Goal: Task Accomplishment & Management: Manage account settings

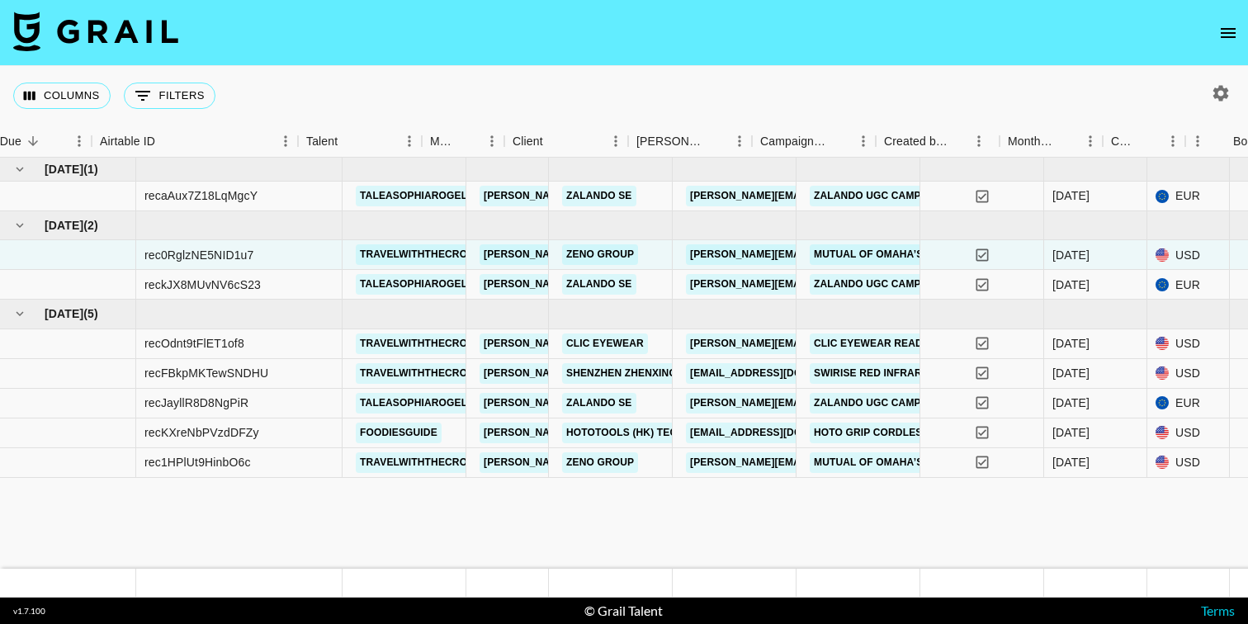
scroll to position [0, 45]
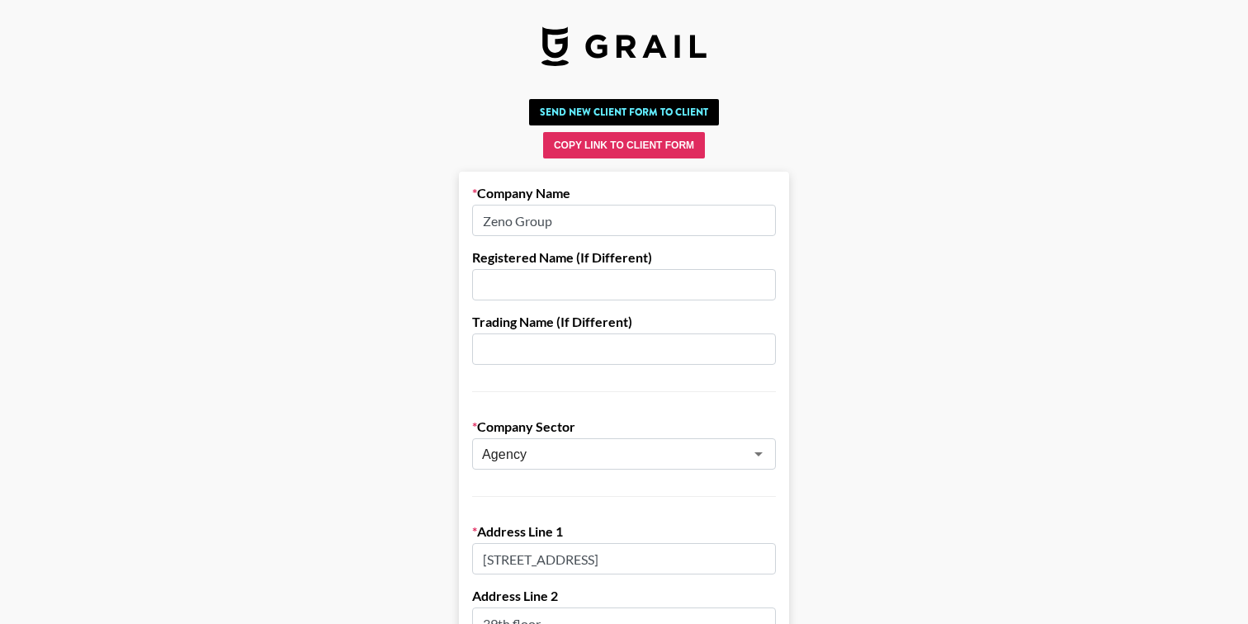
scroll to position [542, 0]
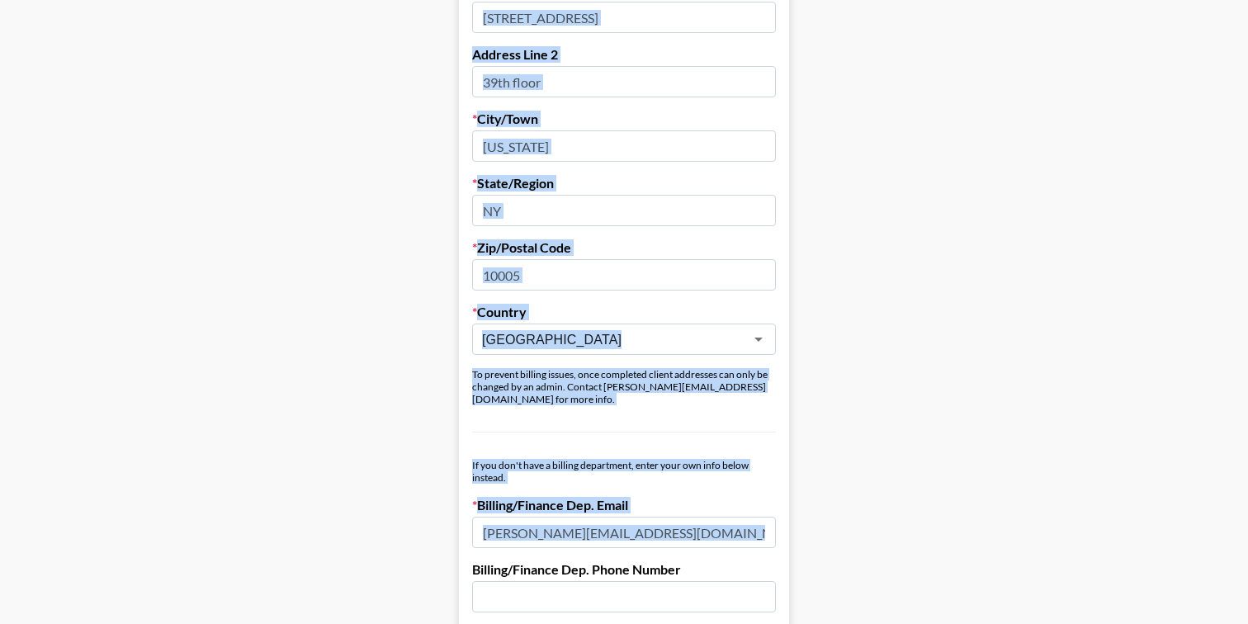
click at [709, 528] on input "[PERSON_NAME][EMAIL_ADDRESS][DOMAIN_NAME]" at bounding box center [624, 532] width 304 height 31
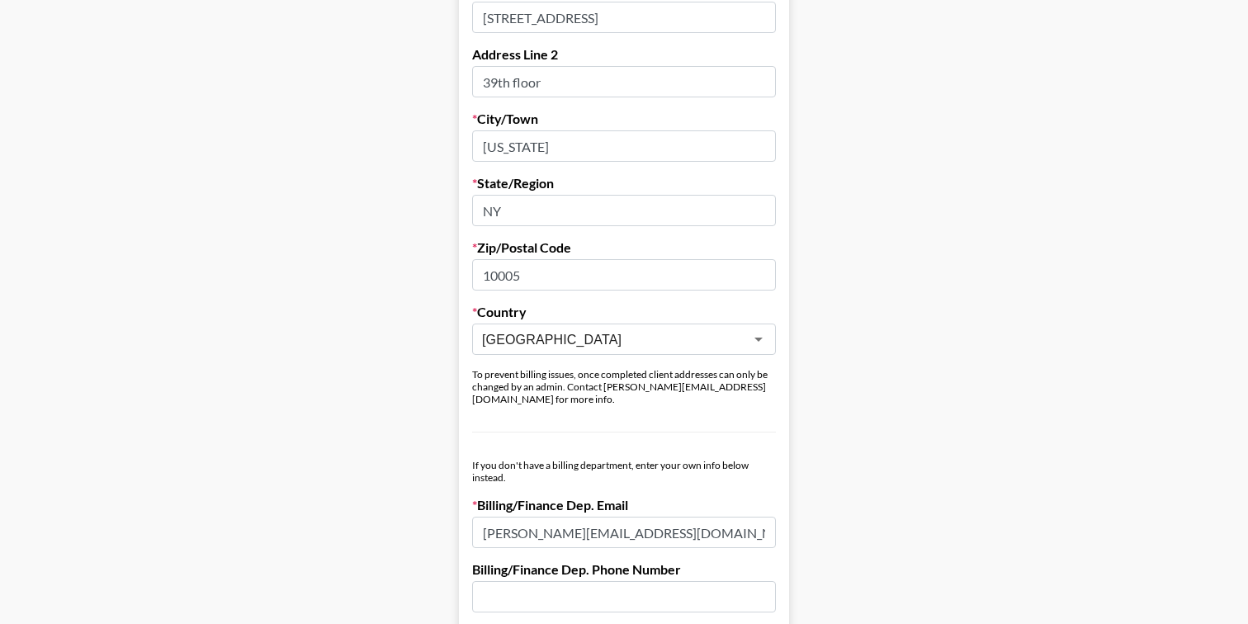
drag, startPoint x: 709, startPoint y: 528, endPoint x: 472, endPoint y: 522, distance: 237.0
click at [472, 522] on input "[PERSON_NAME][EMAIL_ADDRESS][DOMAIN_NAME]" at bounding box center [624, 532] width 304 height 31
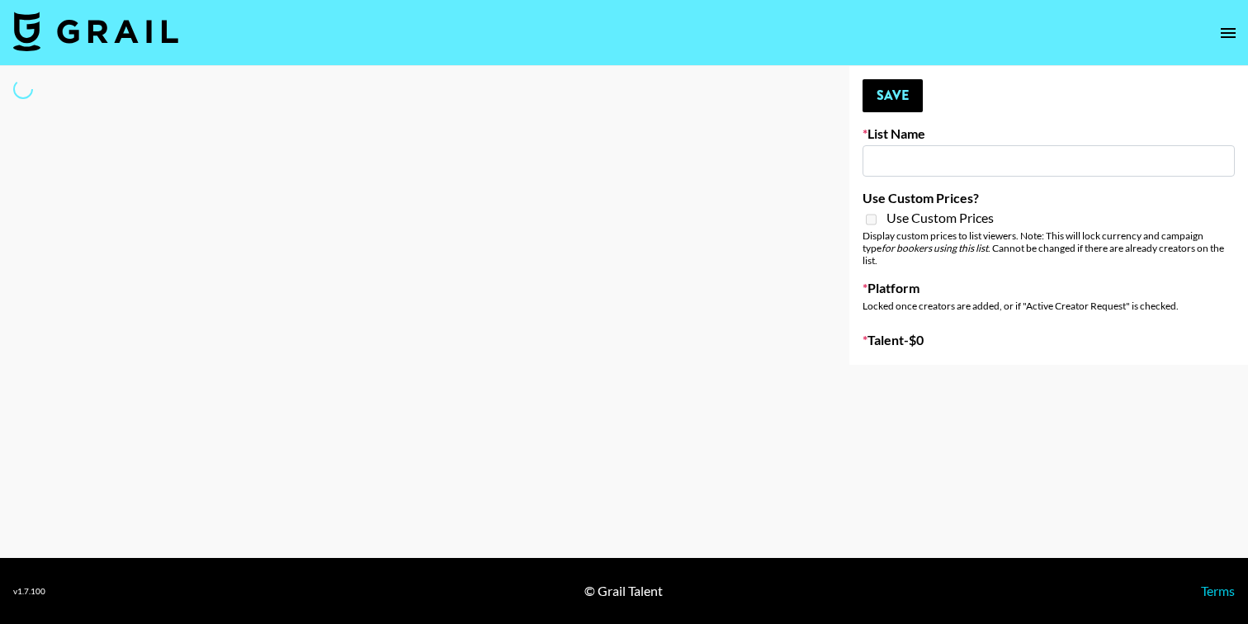
type input "Celebrity Creators"
select select "Song"
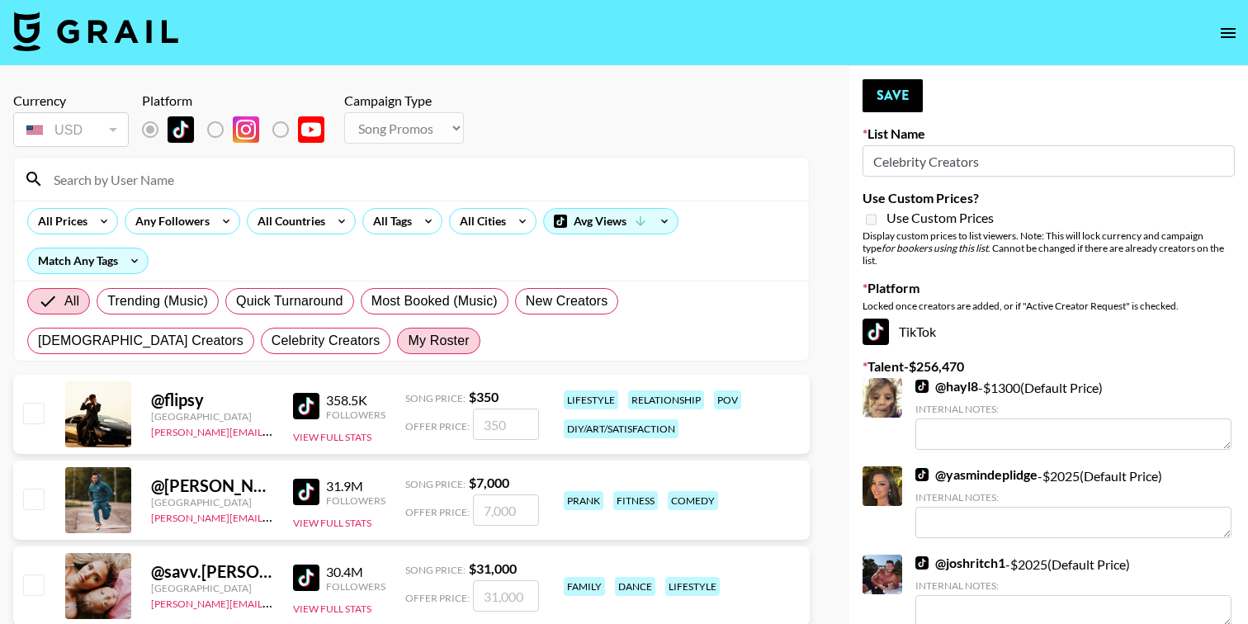
click at [408, 342] on span "My Roster" at bounding box center [438, 341] width 61 height 20
click at [408, 341] on input "My Roster" at bounding box center [408, 341] width 0 height 0
radio input "true"
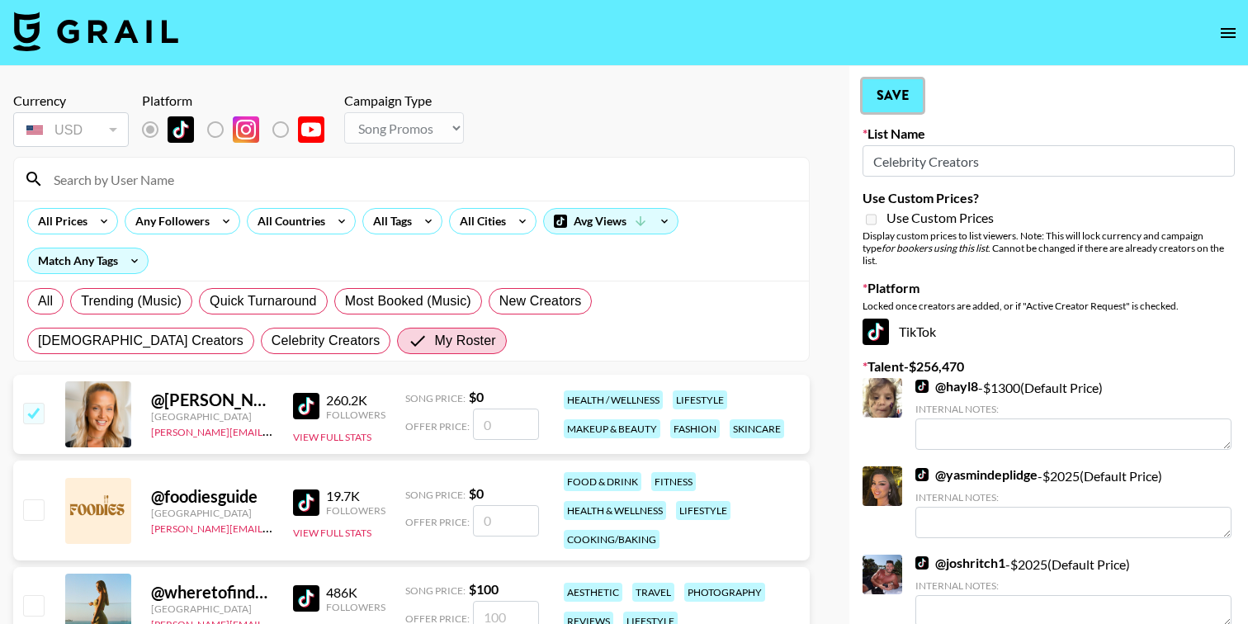
click at [907, 97] on button "Save" at bounding box center [893, 95] width 60 height 33
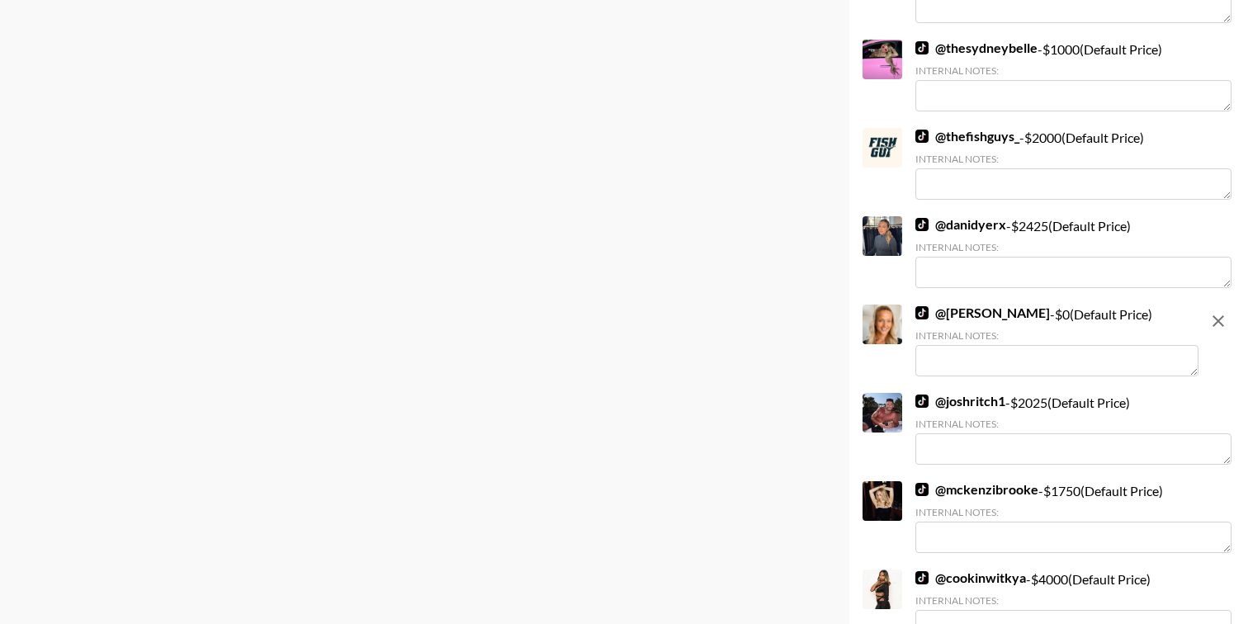
scroll to position [1847, 0]
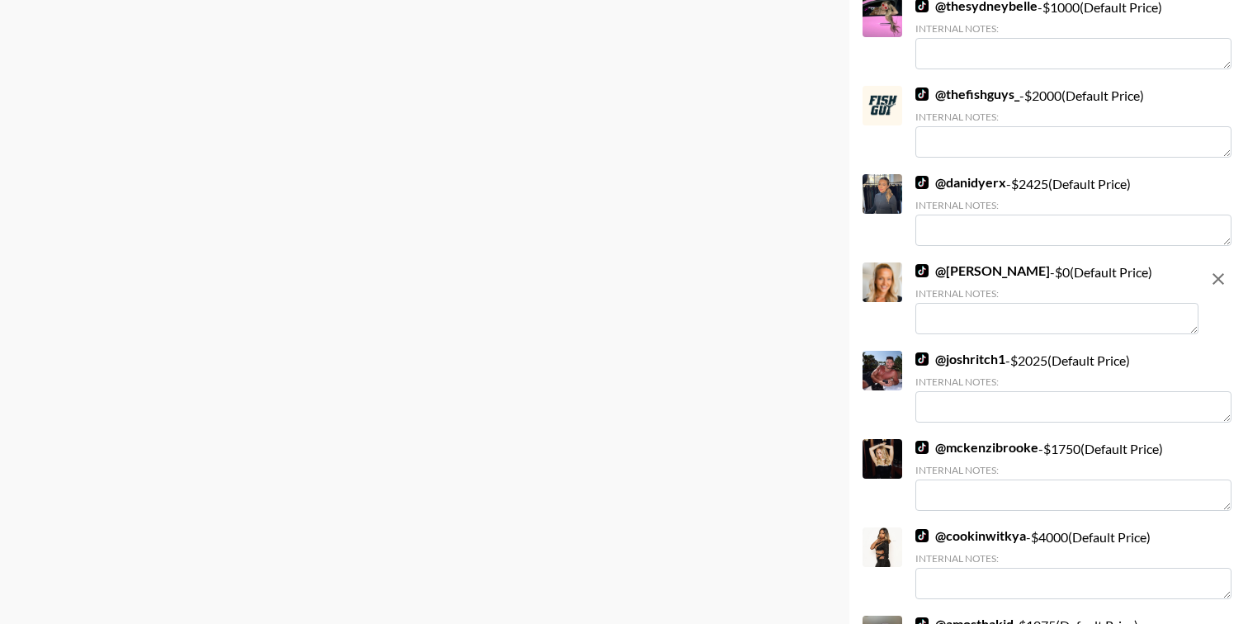
click at [1224, 269] on icon "remove" at bounding box center [1219, 279] width 20 height 20
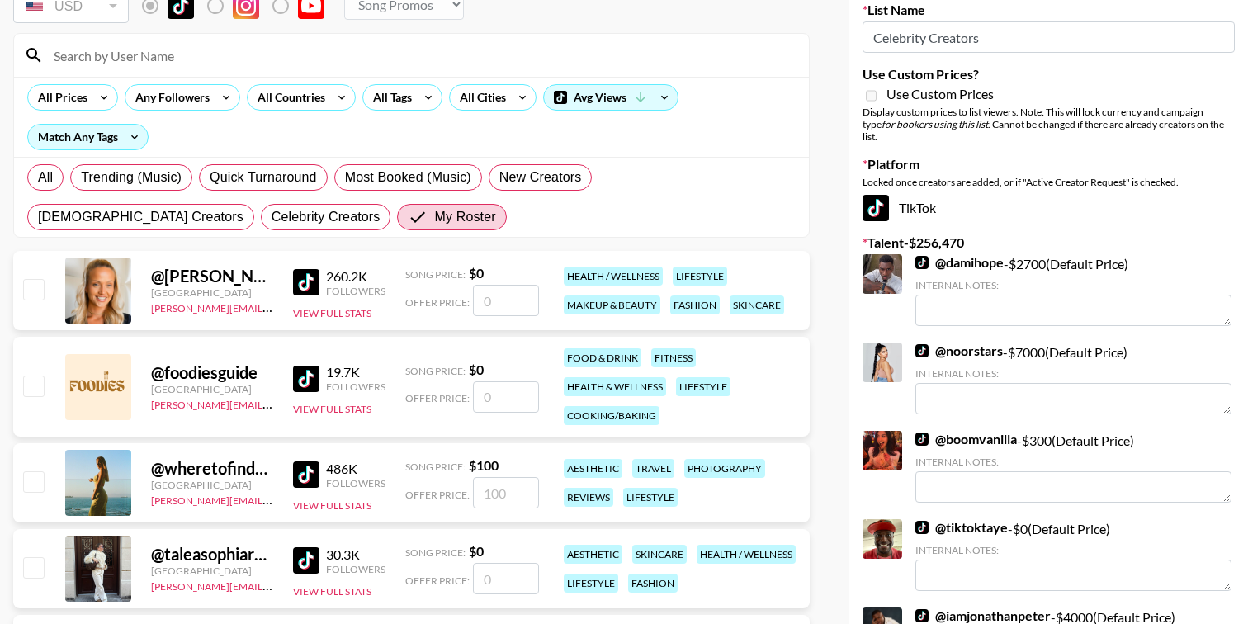
scroll to position [0, 0]
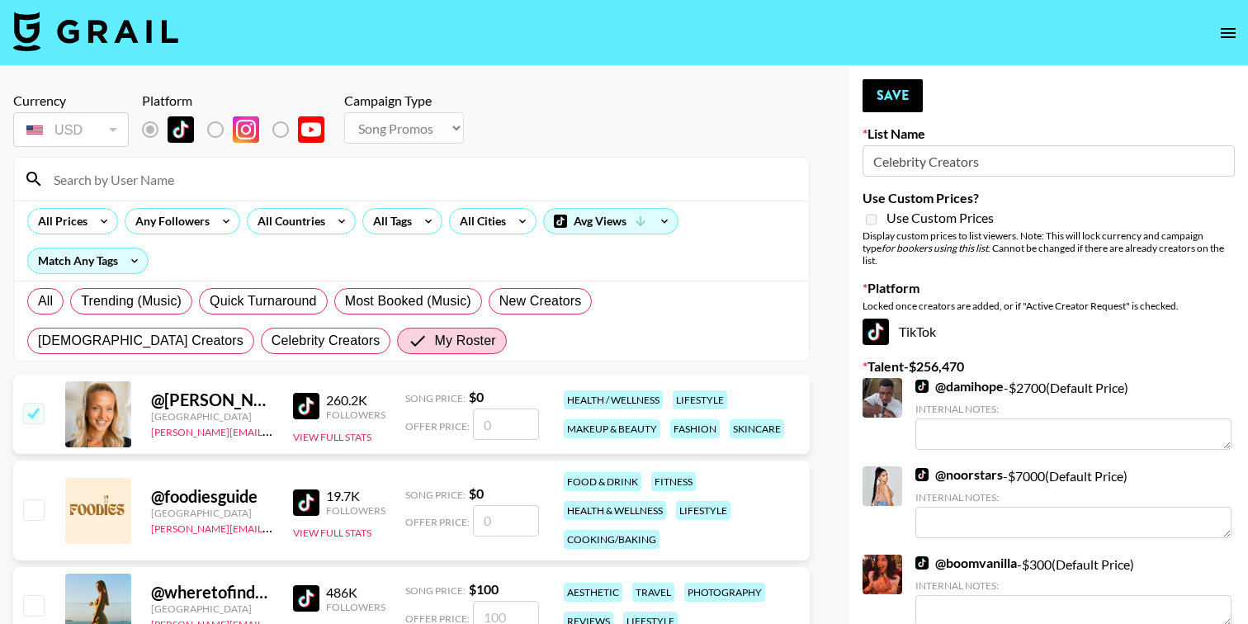
checkbox input "true"
